Goal: Task Accomplishment & Management: Complete application form

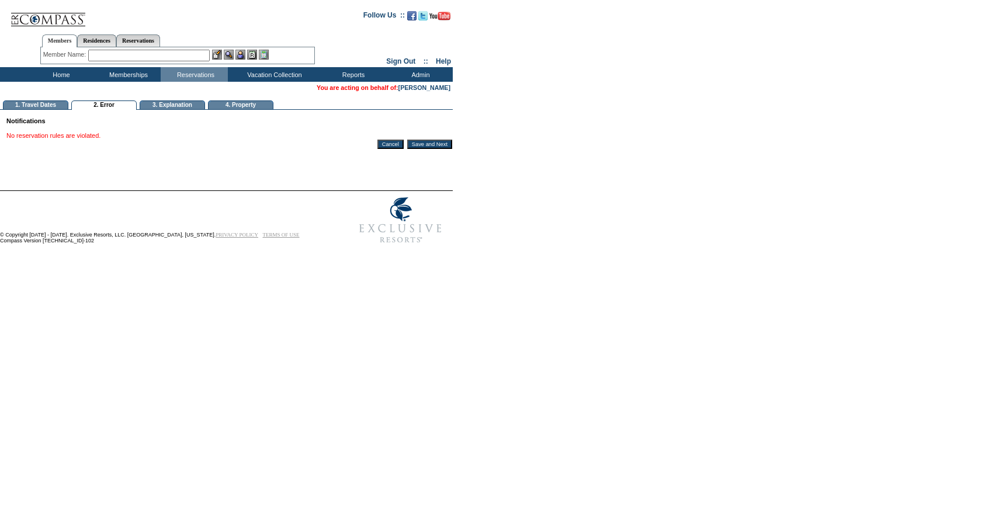
click at [443, 149] on input "Save and Next" at bounding box center [429, 144] width 45 height 9
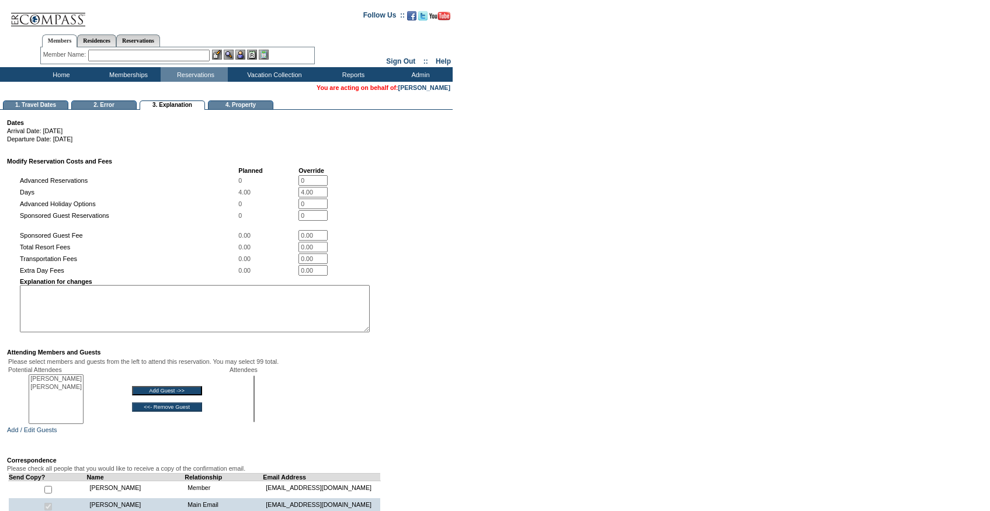
select select
click at [221, 325] on textarea at bounding box center [195, 308] width 350 height 47
paste textarea "Property: Charity: Event Name: # Days: Date of Event:"
drag, startPoint x: 67, startPoint y: 298, endPoint x: -11, endPoint y: 298, distance: 78.2
click at [0, 298] on html "Follow Us ::" at bounding box center [495, 335] width 990 height 670
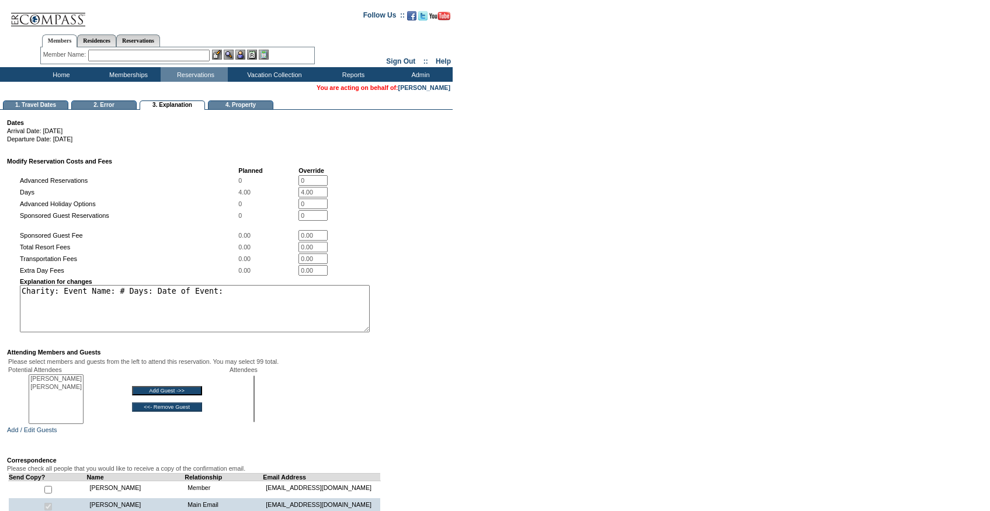
click at [34, 292] on textarea "Charity: Event Name: # Days: Date of Event:" at bounding box center [195, 308] width 350 height 47
click at [128, 298] on textarea "V Foundation: Event Name: # Days: Date of Event:" at bounding box center [195, 308] width 350 height 47
click at [180, 295] on textarea "V Foundation: Austin Epicurian: # Days: Date of Event:" at bounding box center [195, 308] width 350 height 47
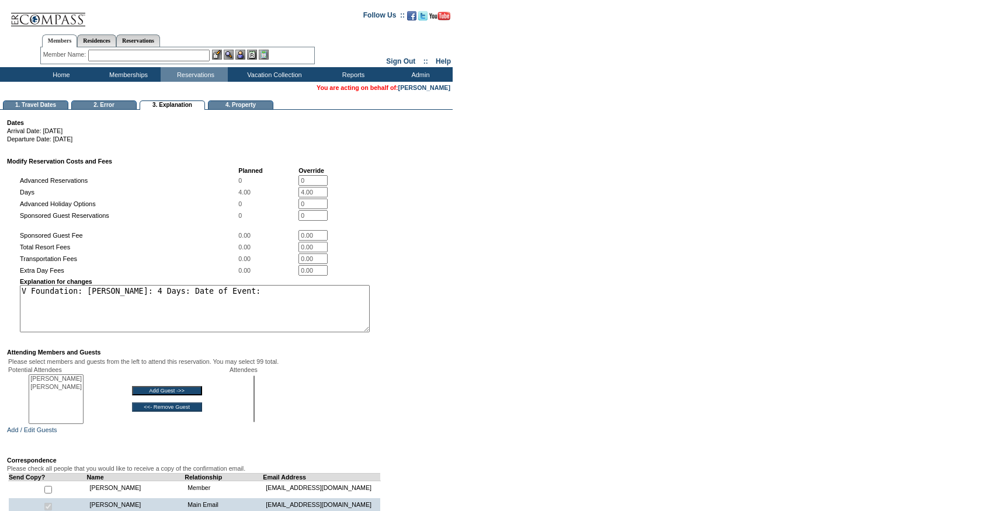
click at [255, 297] on textarea "V Foundation: Austin Epicurian: 4 Days: Date of Event:" at bounding box center [195, 308] width 350 height 47
click at [269, 298] on textarea "V Foundation: Austin Epicurian: 4 Days: Date of Event:" at bounding box center [195, 308] width 350 height 47
click at [429, 316] on td "Planned Override Advanced Reservations 0 0 * Days 4.00 4.00 * Advanced Holiday …" at bounding box center [228, 250] width 443 height 168
click at [303, 331] on textarea "V Foundation: [PERSON_NAME]: 4 Days: [DATE]" at bounding box center [195, 308] width 350 height 47
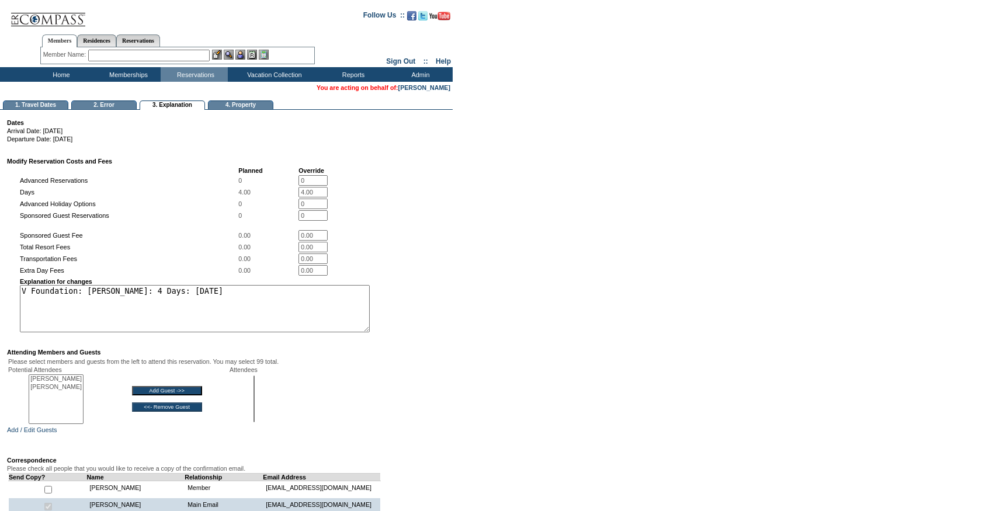
type textarea "V Foundation: [PERSON_NAME]: 4 Days: [DATE]"
click at [417, 304] on td "Planned Override Advanced Reservations 0 0 * Days 4.00 4.00 * Advanced Holiday …" at bounding box center [228, 250] width 443 height 168
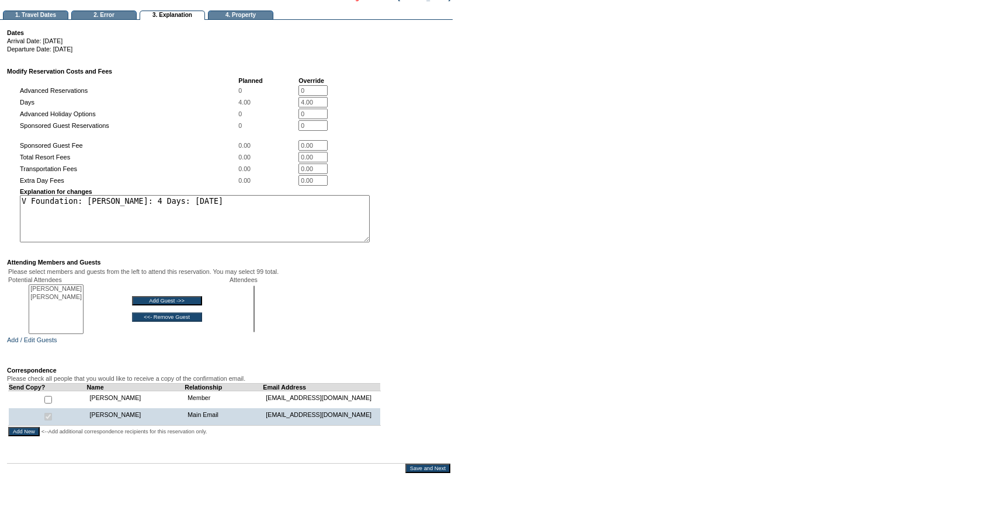
scroll to position [88, 0]
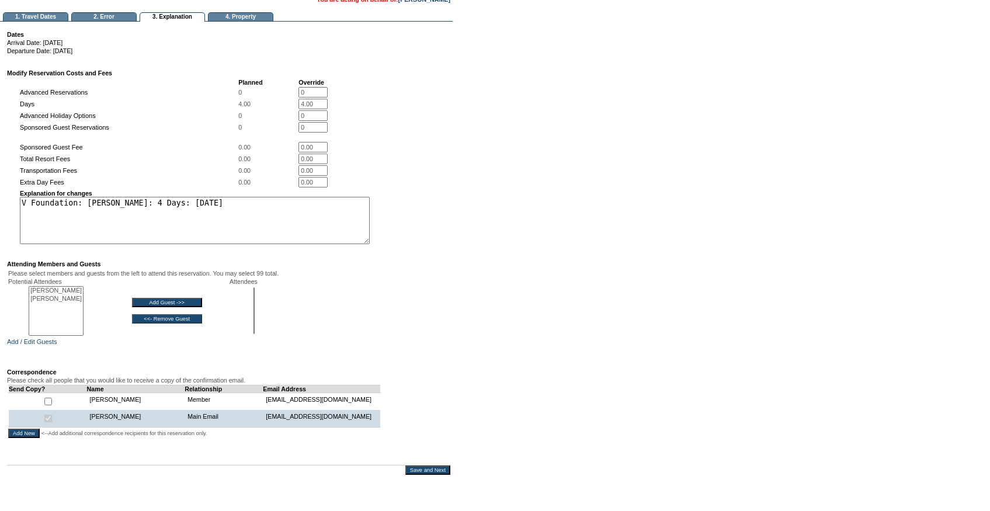
click at [372, 393] on td "Please check all people that you would like to receive a copy of the confirmati…" at bounding box center [228, 412] width 443 height 71
click at [435, 475] on input "Save and Next" at bounding box center [427, 469] width 45 height 9
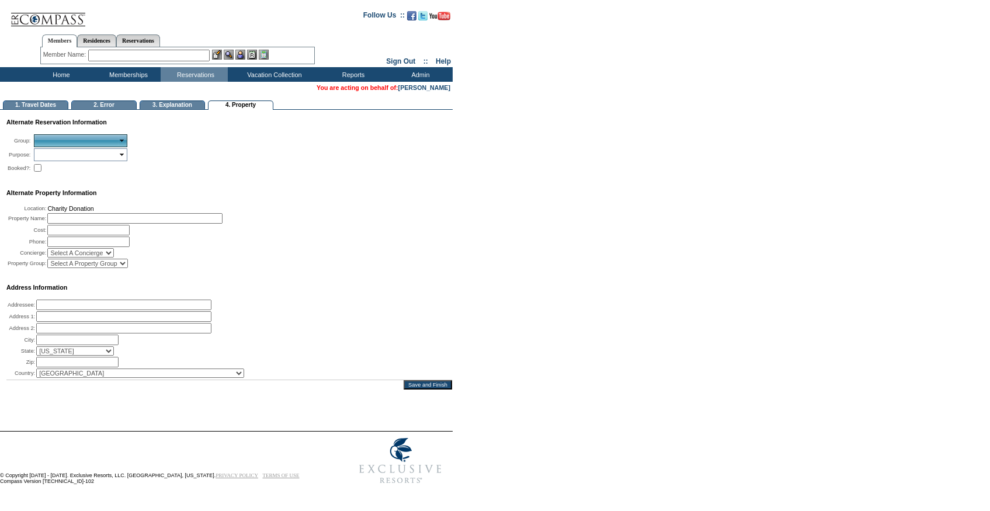
click at [56, 138] on input "text" at bounding box center [76, 141] width 83 height 10
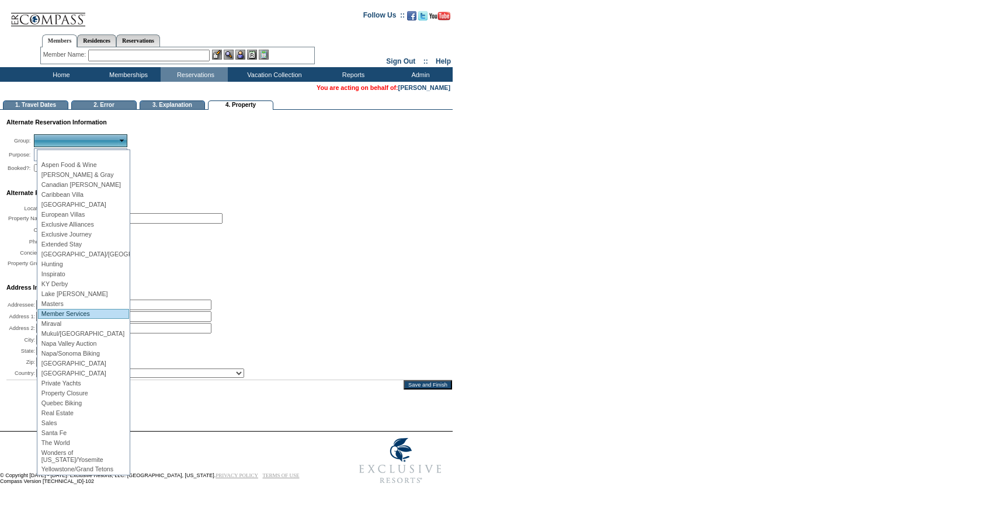
click at [82, 312] on li "Member Services" at bounding box center [83, 314] width 91 height 10
type input "Loading..."
type input "Member Services"
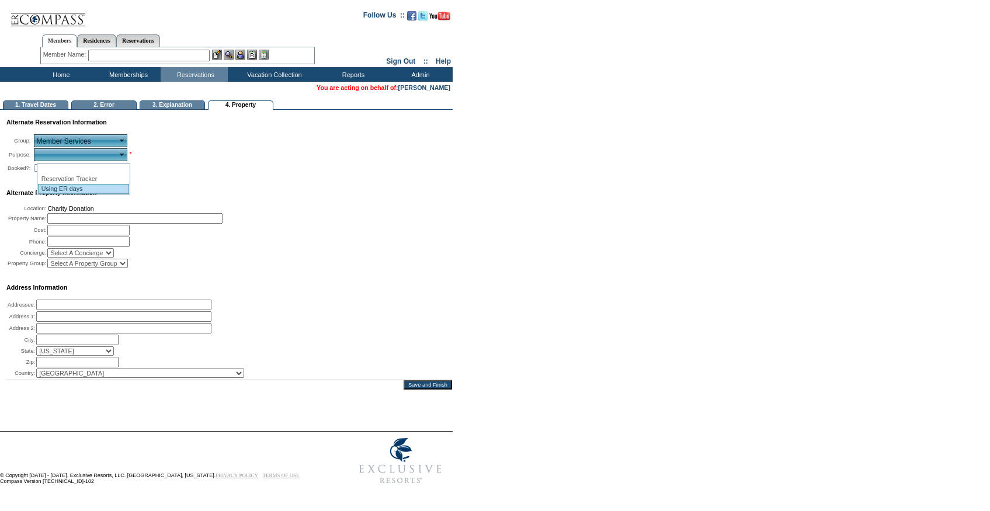
click at [57, 186] on li "Using ER days" at bounding box center [83, 189] width 91 height 10
type input "Using ER days"
click at [39, 170] on input "checkbox" at bounding box center [38, 168] width 8 height 8
checkbox input "true"
click at [66, 220] on input "text" at bounding box center [134, 218] width 175 height 11
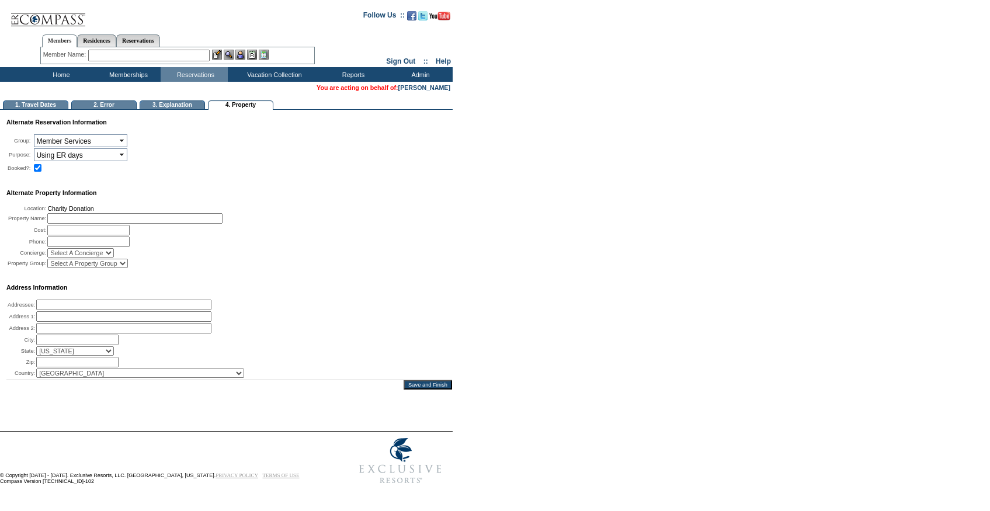
paste input "V Foundation: [PERSON_NAME]: 4 Days: [DATE]"
type input "V Foundation: [PERSON_NAME]: 4 Days: [DATE]"
click at [411, 379] on td "Addressee: Address 1: Address 2: City: State: [US_STATE] [US_STATE] [US_STATE] …" at bounding box center [229, 335] width 446 height 88
click at [408, 400] on div at bounding box center [493, 410] width 986 height 41
click at [412, 389] on input "Save and Finish" at bounding box center [428, 384] width 48 height 9
